Goal: Task Accomplishment & Management: Manage account settings

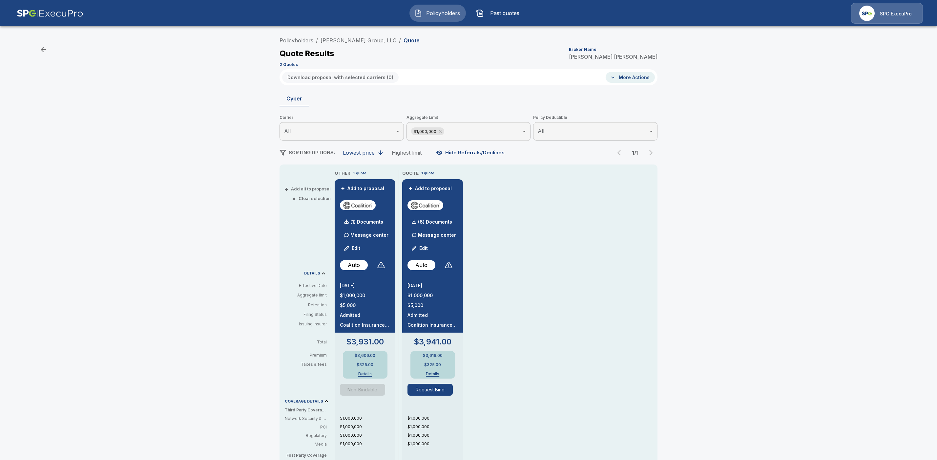
click at [301, 45] on div "Policyholders / Robert Joseph Group, LLC / Quote Quote Results Broker Name Tric…" at bounding box center [469, 51] width 378 height 35
click at [303, 40] on link "Policyholders" at bounding box center [297, 40] width 34 height 7
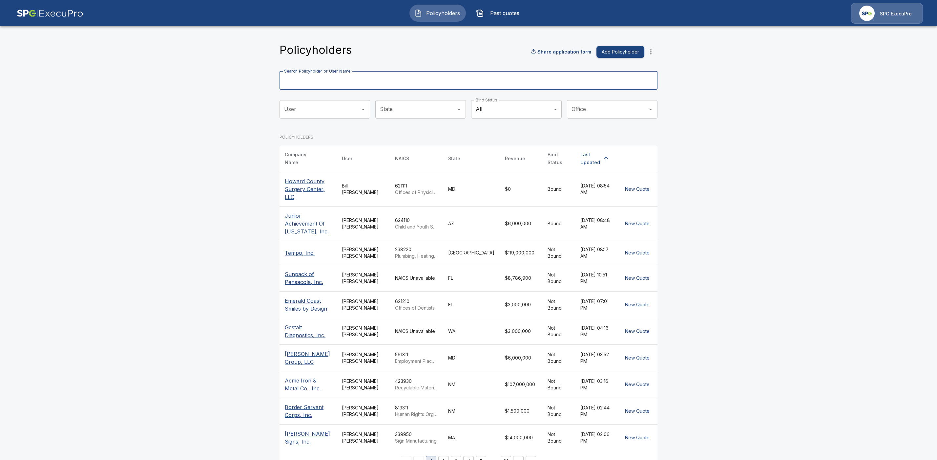
click at [333, 87] on input "Search Policyholder or User Name" at bounding box center [465, 80] width 371 height 18
paste input "**********"
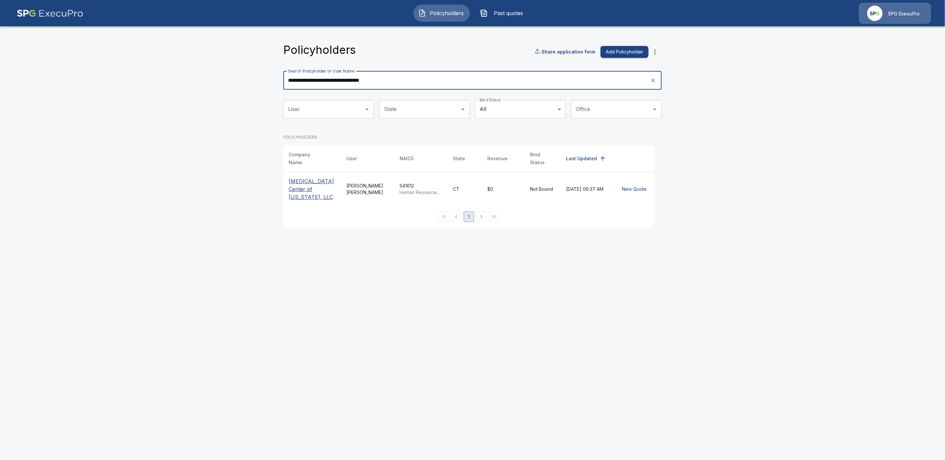
type input "**********"
click at [311, 179] on p "Endoscopy Center of Connecticut, LLC" at bounding box center [312, 189] width 47 height 24
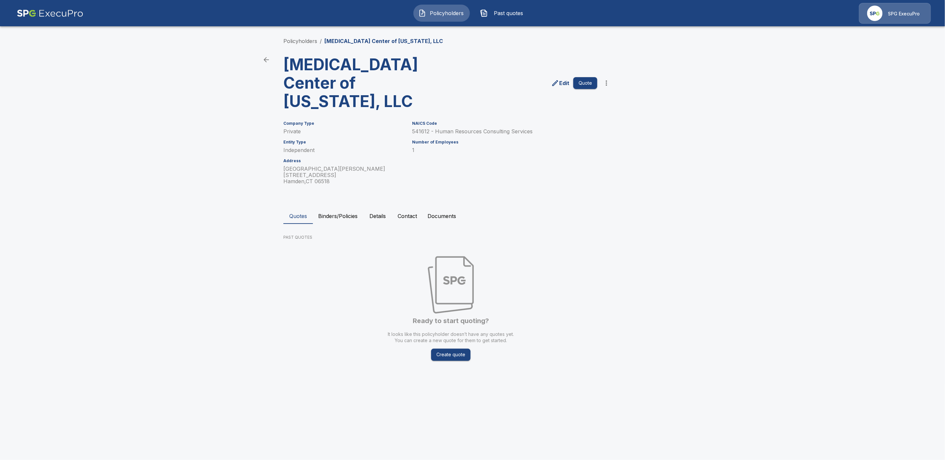
click at [906, 15] on p "SPG ExecuPro" at bounding box center [904, 14] width 32 height 7
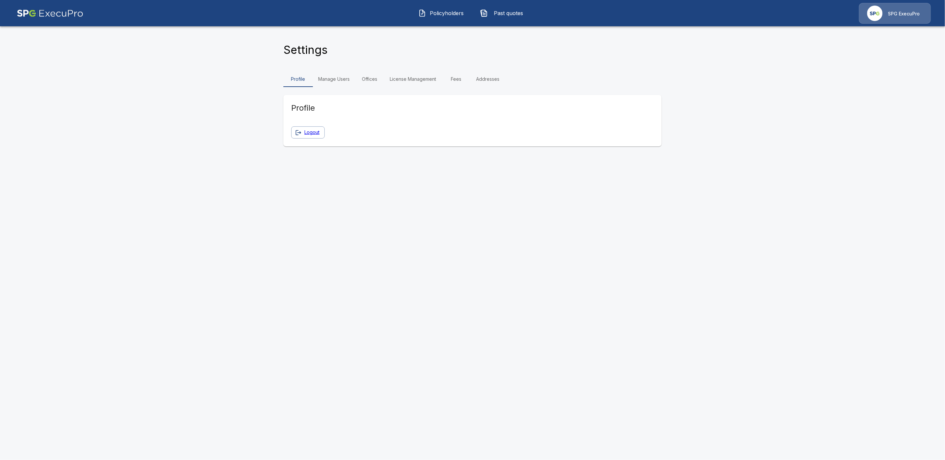
click at [47, 13] on img at bounding box center [50, 13] width 67 height 21
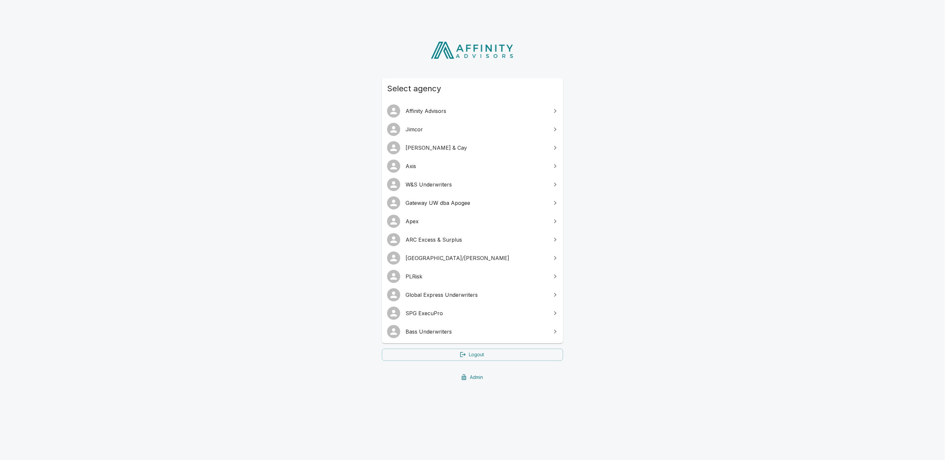
click at [498, 262] on link "[GEOGRAPHIC_DATA]/[PERSON_NAME]" at bounding box center [472, 258] width 181 height 18
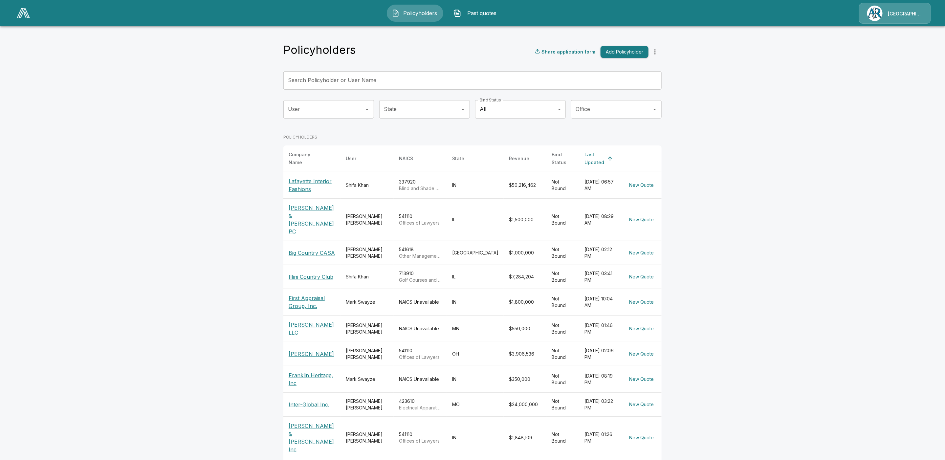
click at [873, 16] on img at bounding box center [874, 13] width 15 height 15
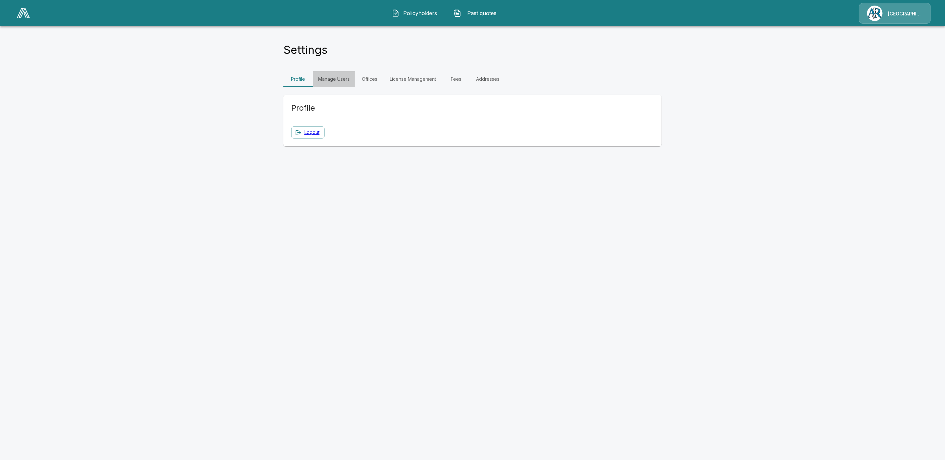
click at [333, 78] on link "Manage Users" at bounding box center [334, 79] width 42 height 16
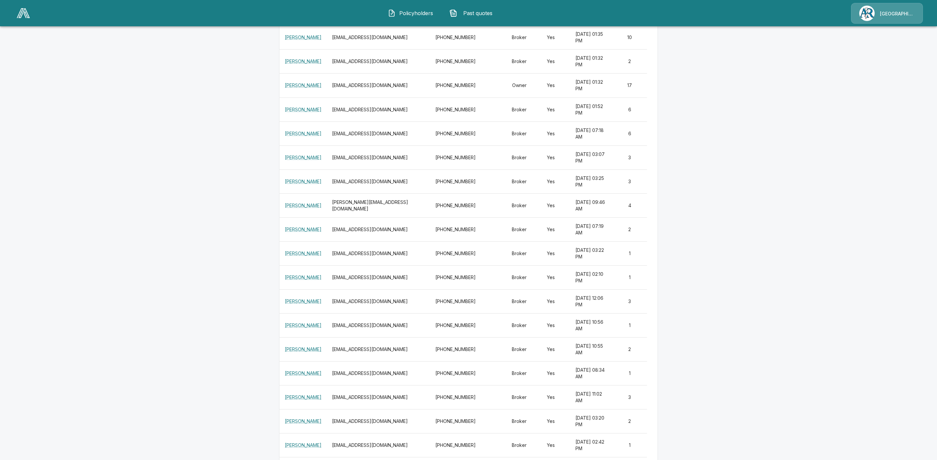
scroll to position [220, 0]
